Goal: Check status: Check status

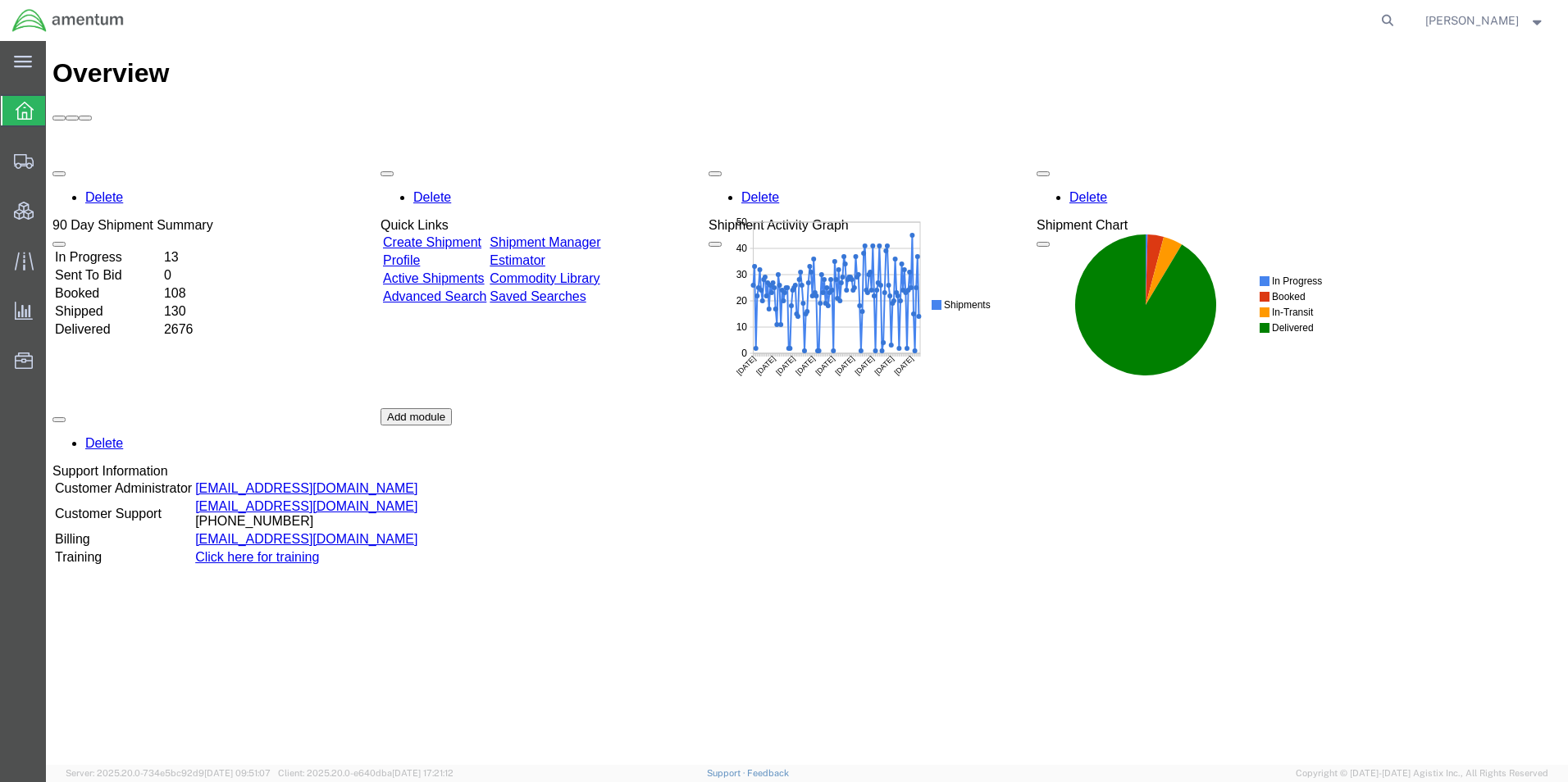
click at [1402, 17] on form at bounding box center [1388, 20] width 26 height 41
click at [1399, 16] on icon at bounding box center [1387, 20] width 23 height 23
click at [1268, 29] on input "search" at bounding box center [1126, 20] width 498 height 39
type input "55973772"
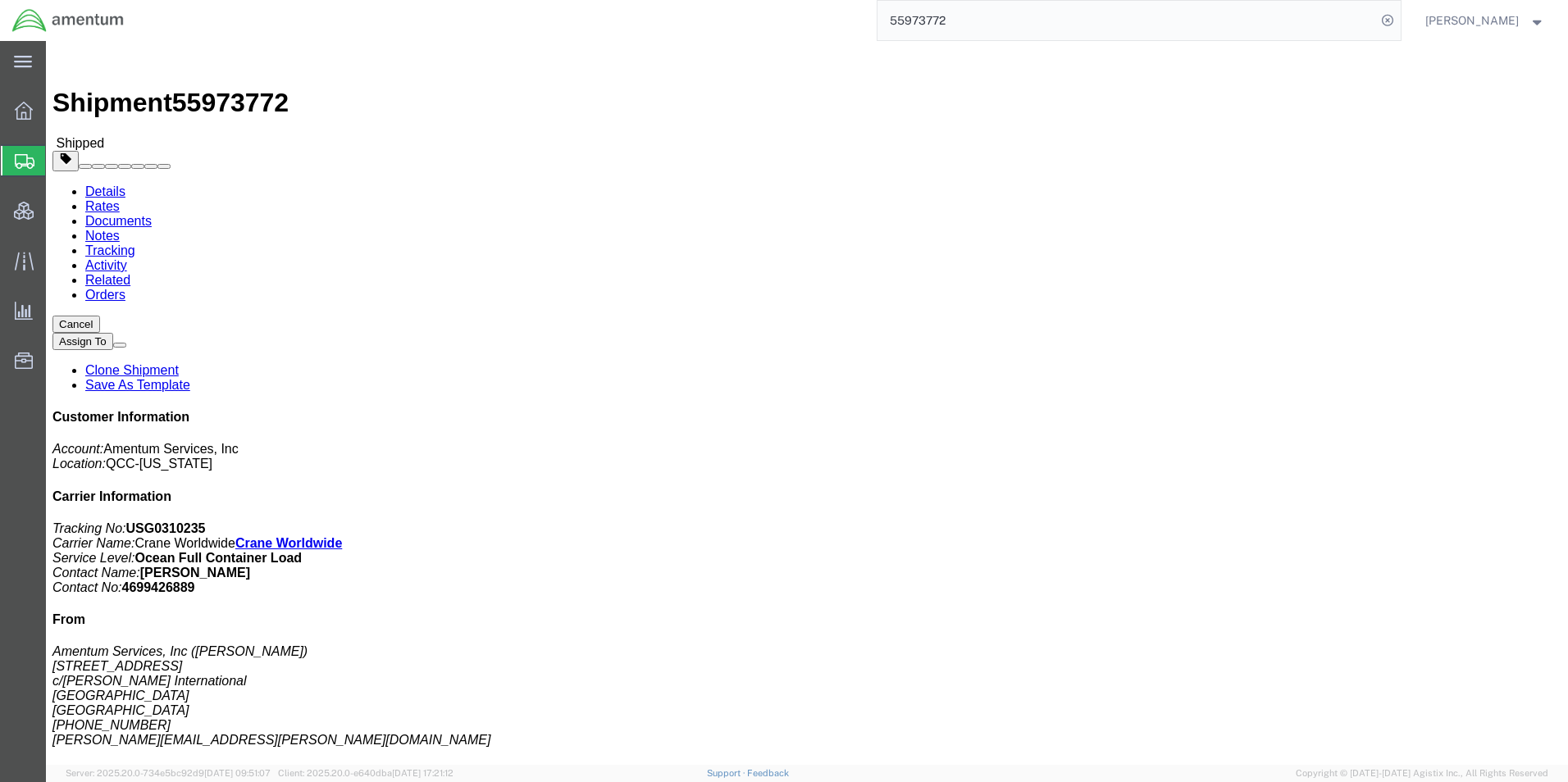
click link "Documents"
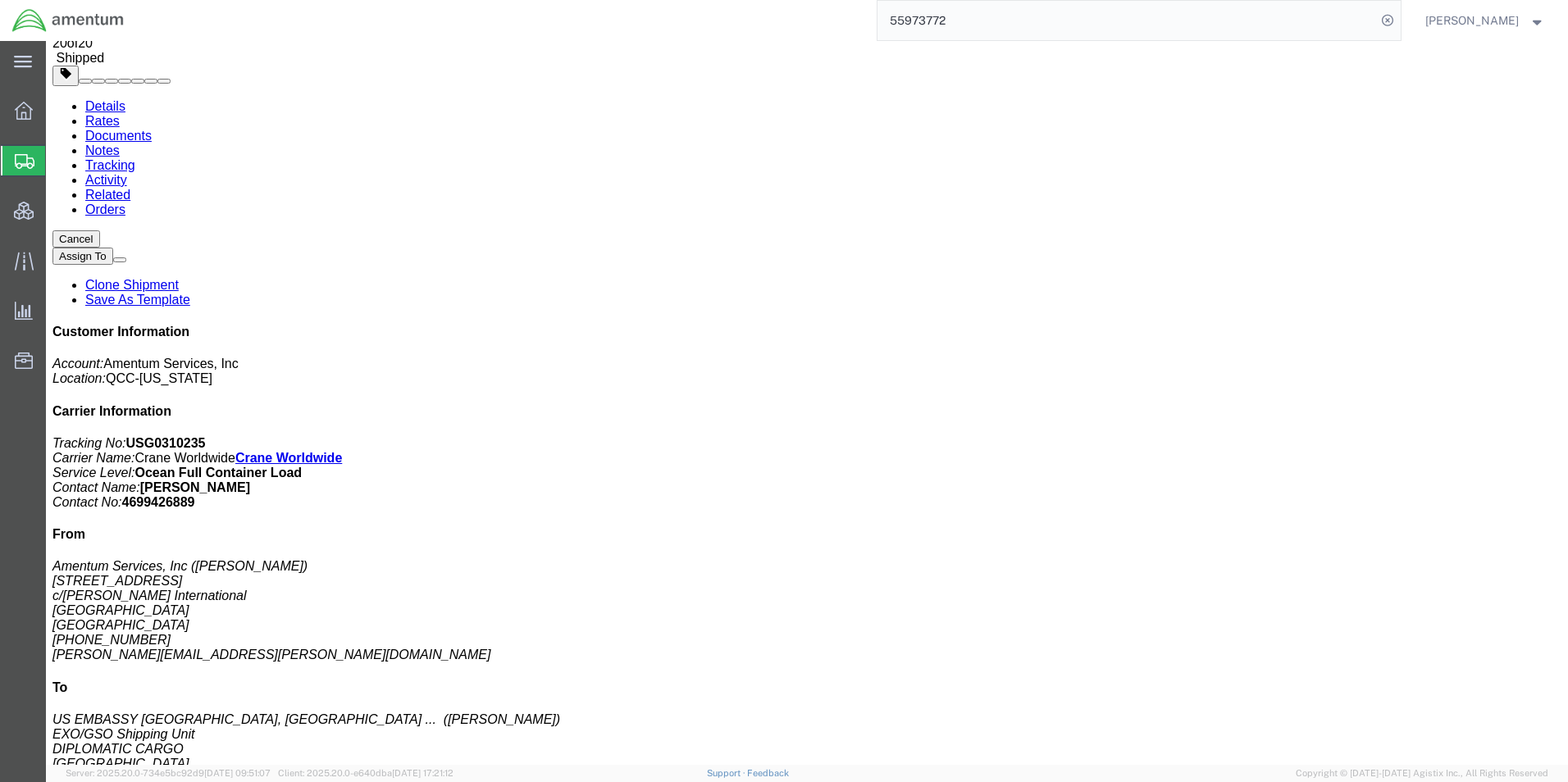
scroll to position [106, 0]
